Goal: Task Accomplishment & Management: Manage account settings

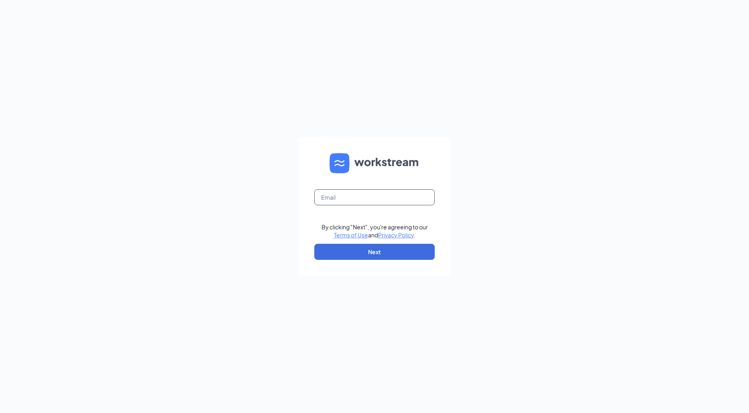
click at [378, 190] on input "text" at bounding box center [374, 197] width 120 height 16
click at [352, 198] on input "[PERSON_NAME][EMAIL_ADDRESS][DOMAIN_NAME]" at bounding box center [374, 197] width 120 height 16
type input "[PERSON_NAME][EMAIL_ADDRESS][DOMAIN_NAME]"
click at [410, 252] on button "Next" at bounding box center [374, 252] width 120 height 16
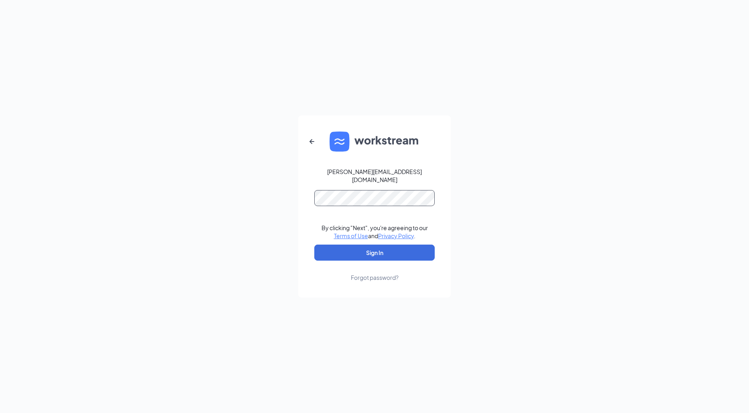
click at [314, 245] on button "Sign In" at bounding box center [374, 253] width 120 height 16
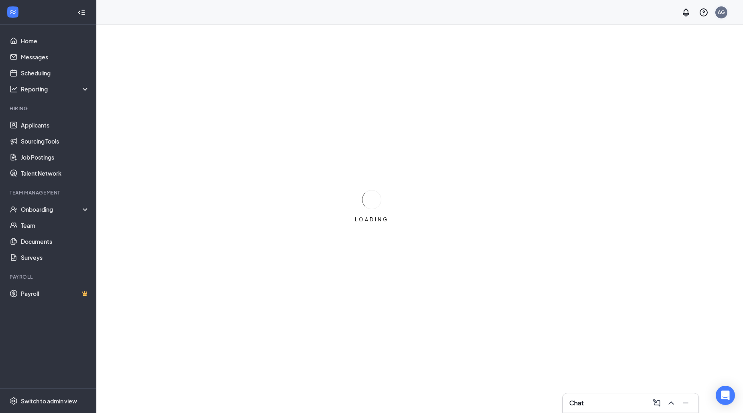
click at [720, 13] on div "AG" at bounding box center [721, 12] width 7 height 7
click at [663, 74] on link "Account settings" at bounding box center [681, 71] width 87 height 8
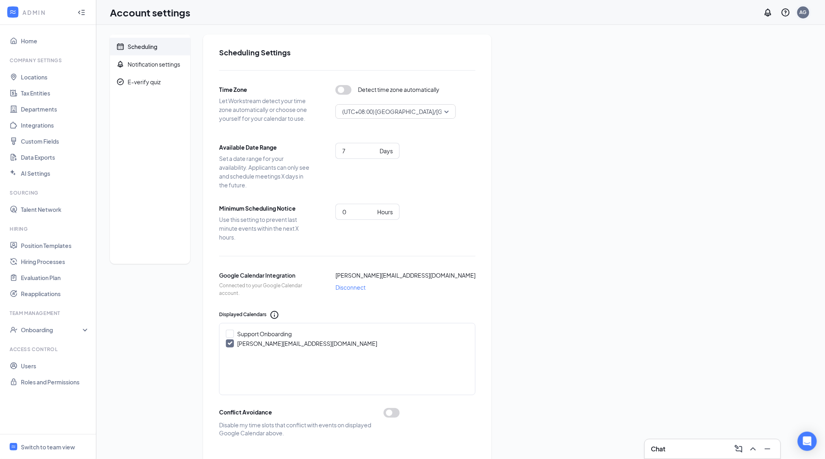
click at [749, 10] on div "AG" at bounding box center [803, 12] width 12 height 12
drag, startPoint x: 119, startPoint y: 311, endPoint x: 126, endPoint y: 312, distance: 6.9
click at [119, 311] on div "Scheduling Notification settings E-verify quiz" at bounding box center [150, 446] width 80 height 822
